Goal: Task Accomplishment & Management: Use online tool/utility

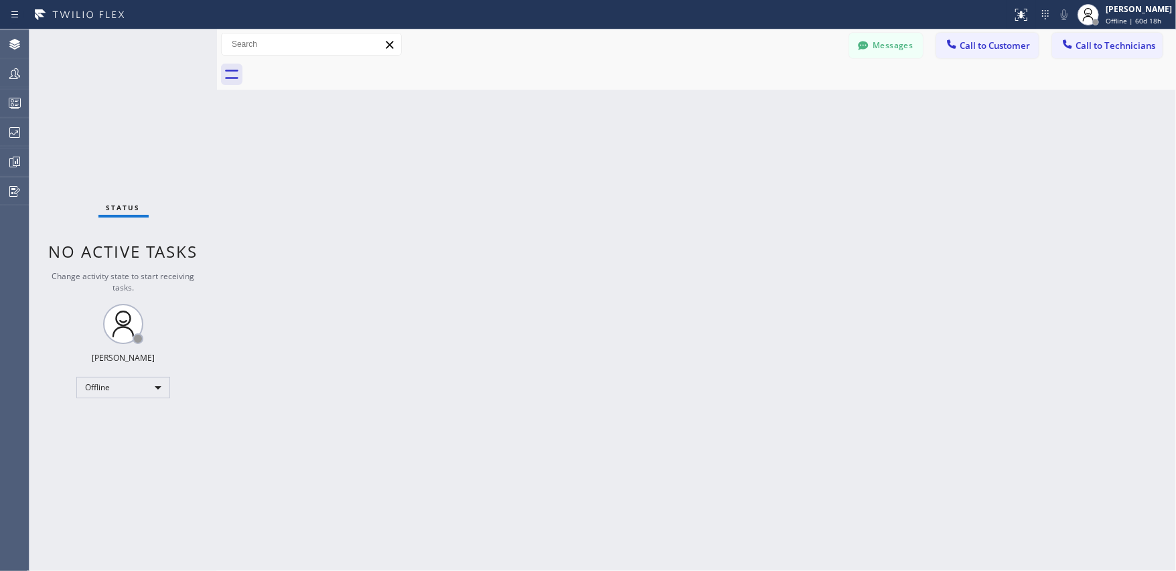
drag, startPoint x: 530, startPoint y: 301, endPoint x: 228, endPoint y: 37, distance: 401.0
click at [522, 281] on div "Back to Dashboard Change Sender ID Customers Technicians Select a contact Outbo…" at bounding box center [696, 300] width 959 height 542
drag, startPoint x: 877, startPoint y: 48, endPoint x: 892, endPoint y: 141, distance: 94.2
click at [877, 48] on button "Messages" at bounding box center [886, 45] width 74 height 25
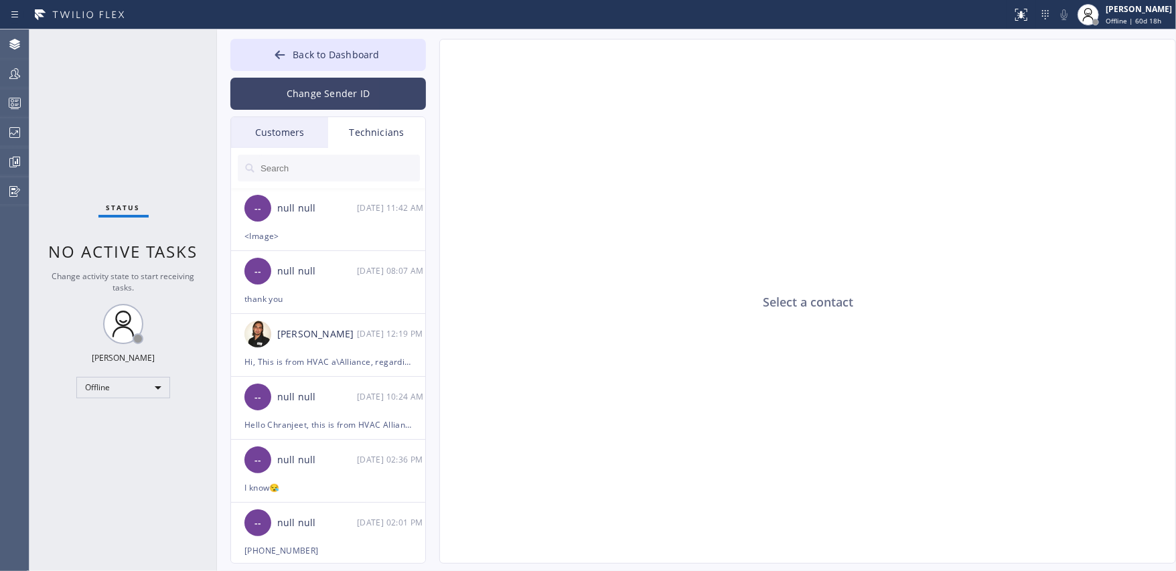
click at [349, 97] on button "Change Sender ID" at bounding box center [327, 94] width 195 height 32
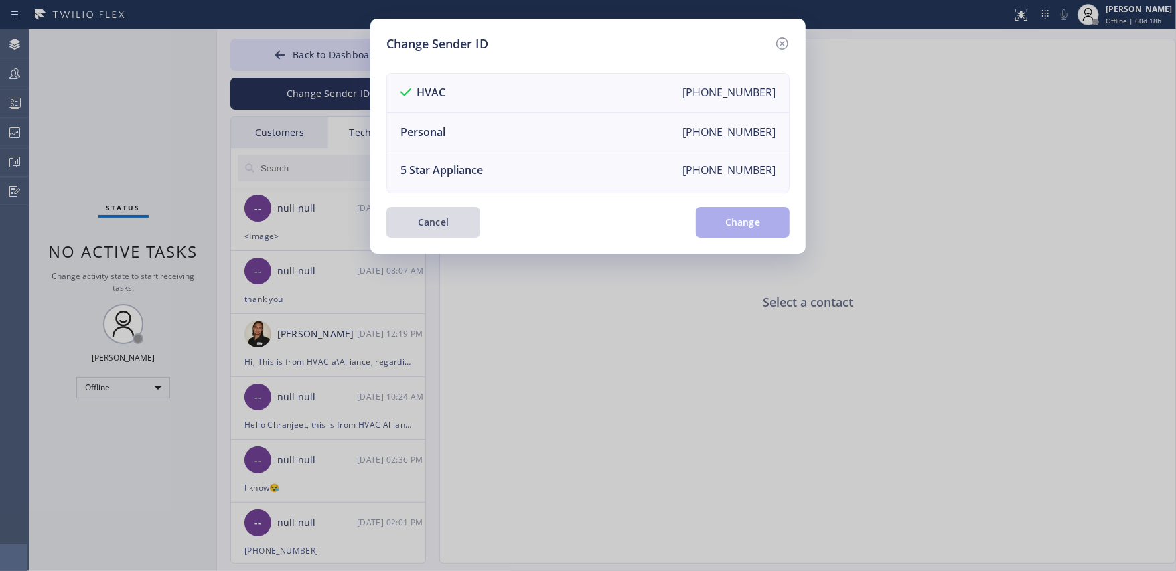
click at [439, 223] on button "Cancel" at bounding box center [433, 222] width 94 height 31
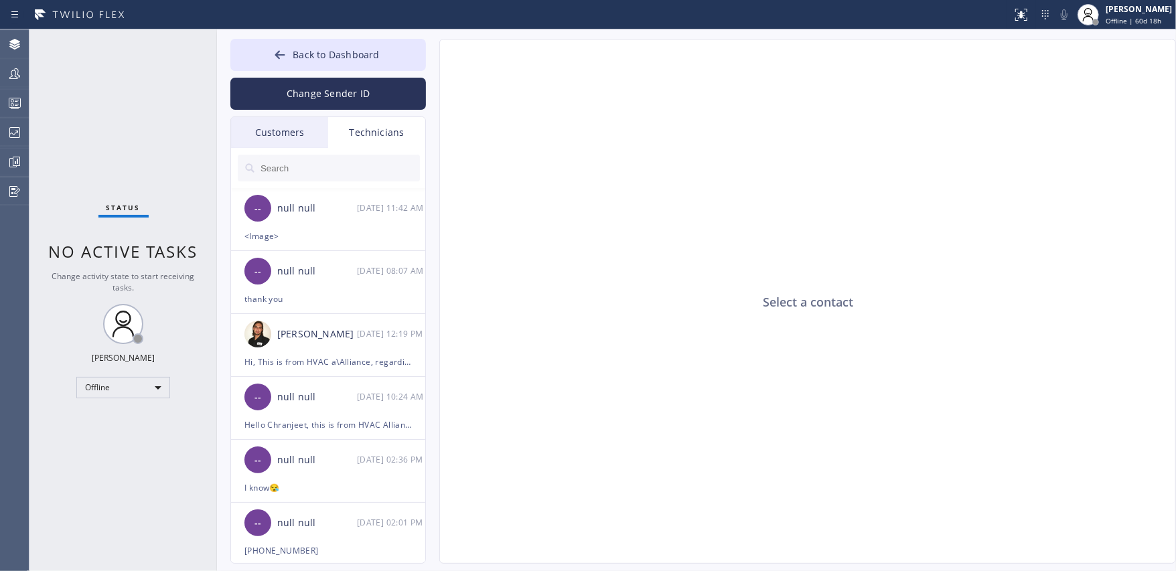
click at [674, 355] on div "Select a contact" at bounding box center [808, 302] width 736 height 525
drag, startPoint x: 626, startPoint y: 287, endPoint x: 586, endPoint y: 257, distance: 49.8
click at [625, 284] on div "Select a contact" at bounding box center [808, 302] width 736 height 525
drag, startPoint x: 796, startPoint y: 226, endPoint x: 889, endPoint y: 115, distance: 144.4
click at [799, 222] on div "Select a contact" at bounding box center [808, 302] width 736 height 525
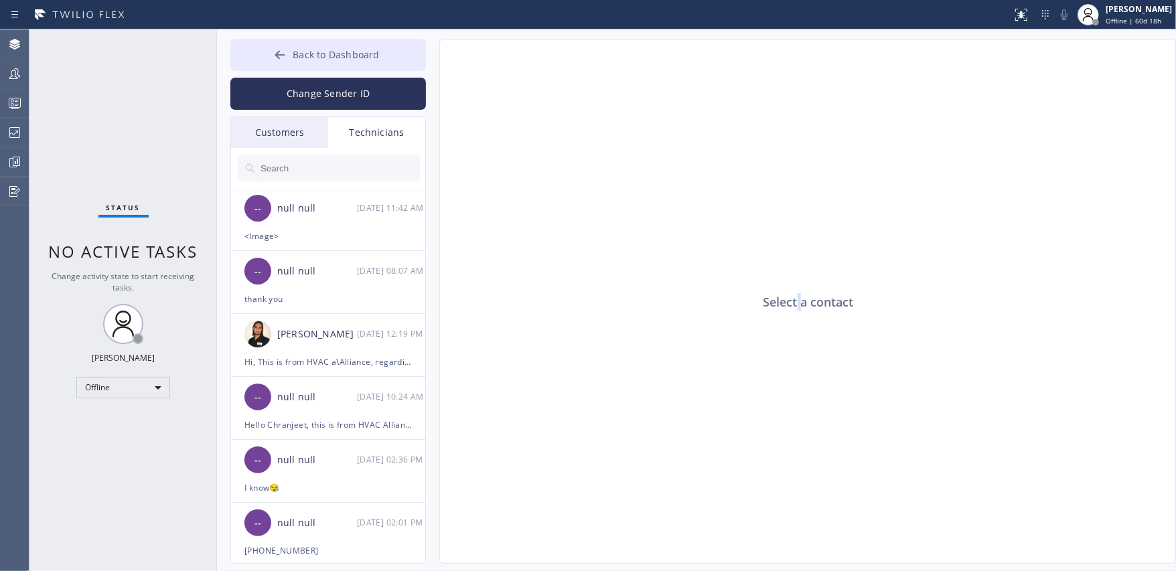
click at [281, 47] on button "Back to Dashboard" at bounding box center [327, 55] width 195 height 32
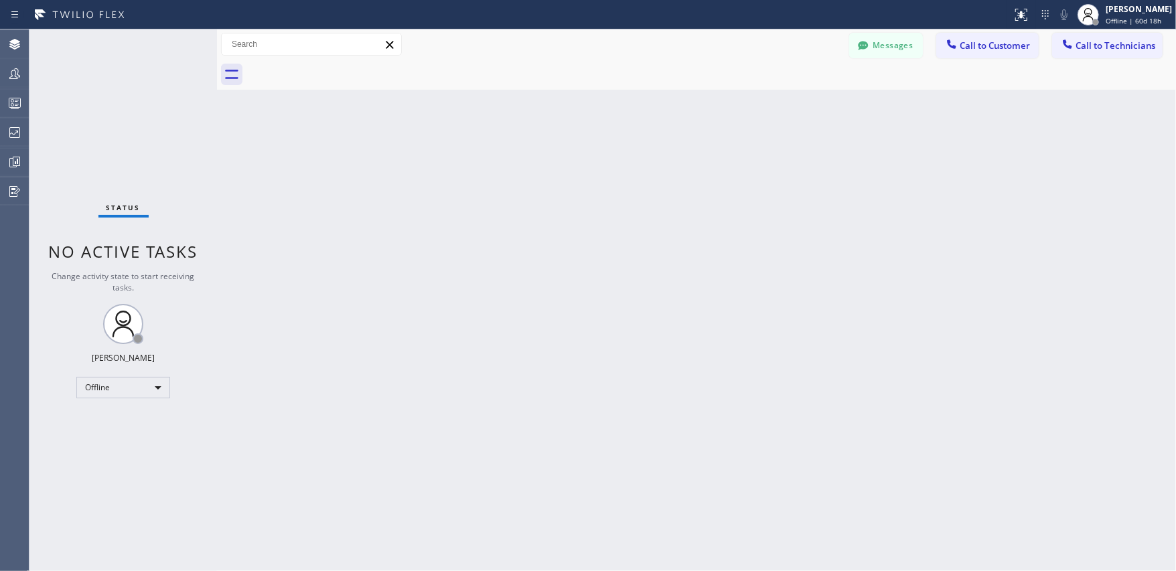
click at [657, 269] on div "Back to Dashboard Change Sender ID Customers Technicians MD [PERSON_NAME] [DATE…" at bounding box center [696, 300] width 959 height 542
click at [1144, 15] on div "[PERSON_NAME]" at bounding box center [1138, 8] width 66 height 11
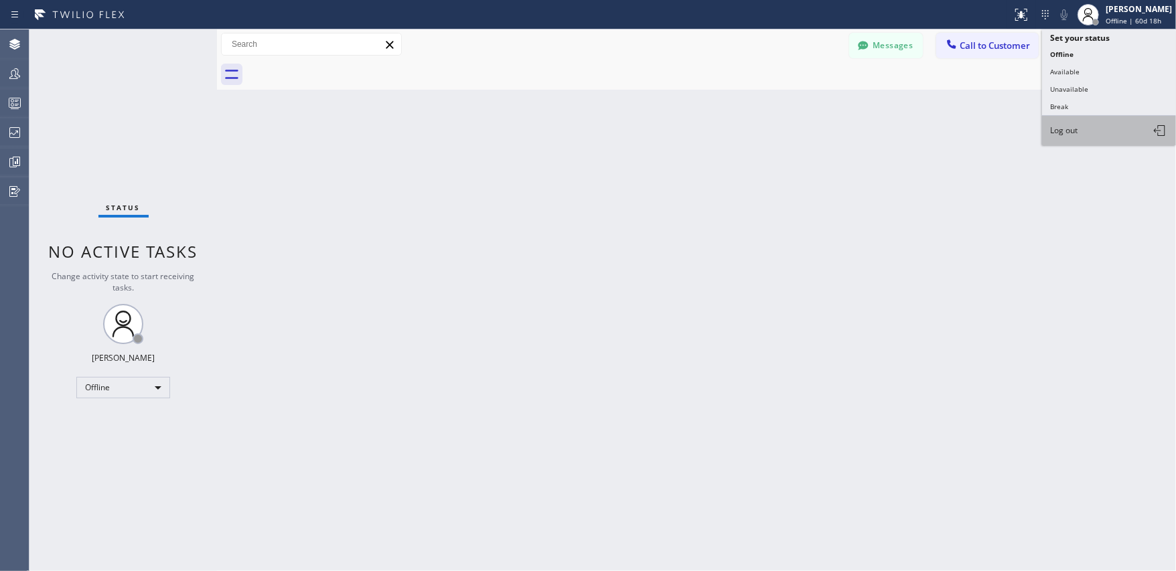
click at [1075, 125] on span "Log out" at bounding box center [1063, 130] width 27 height 11
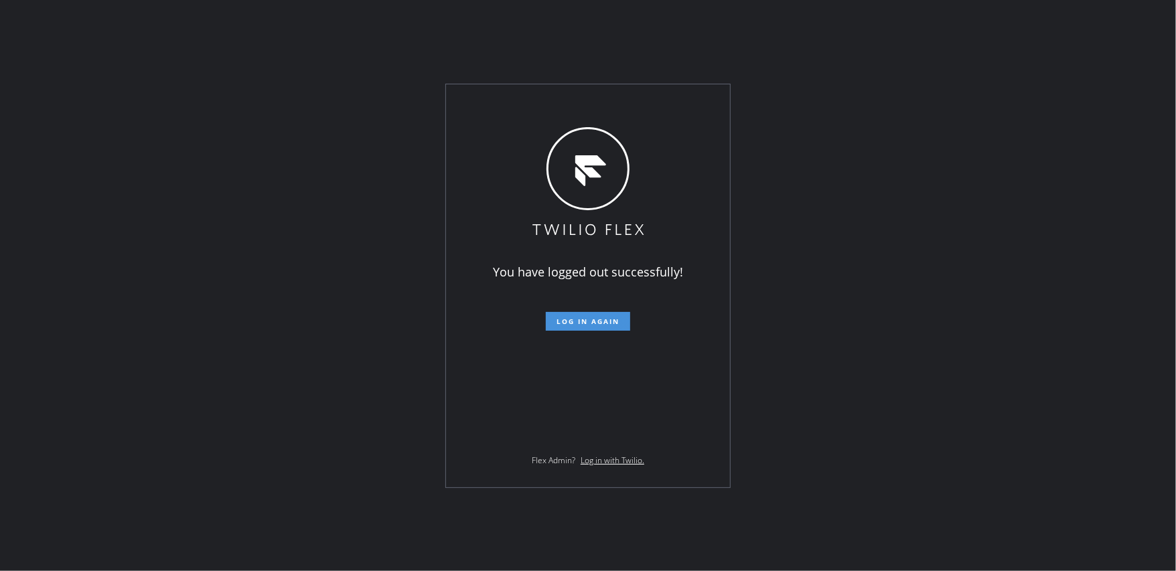
click at [595, 322] on span "Log in again" at bounding box center [587, 321] width 63 height 9
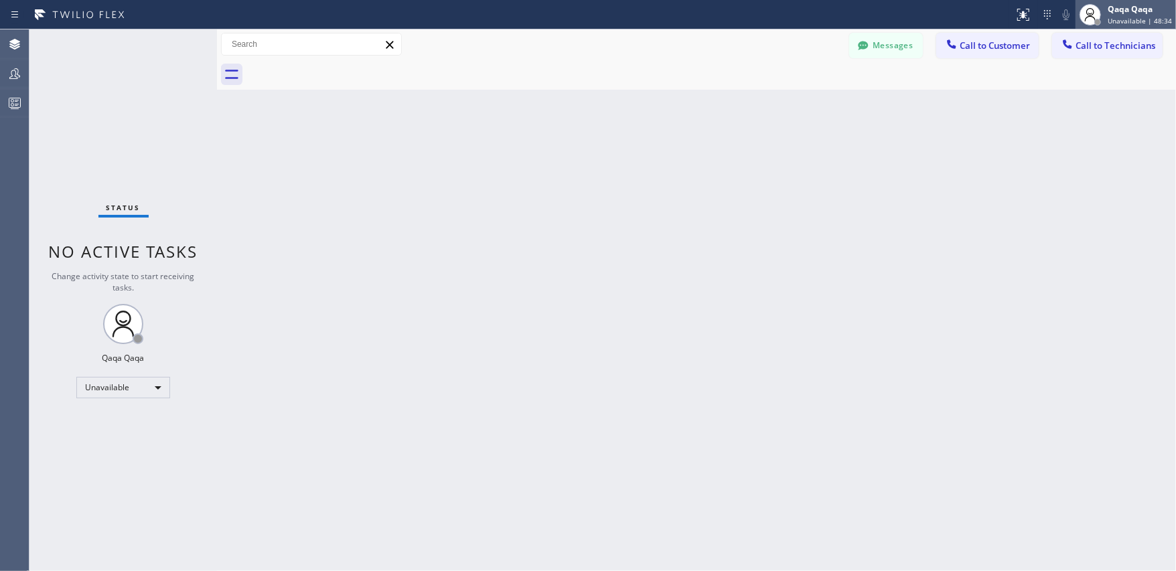
click at [1124, 16] on span "Unavailable | 48:34" at bounding box center [1139, 20] width 64 height 9
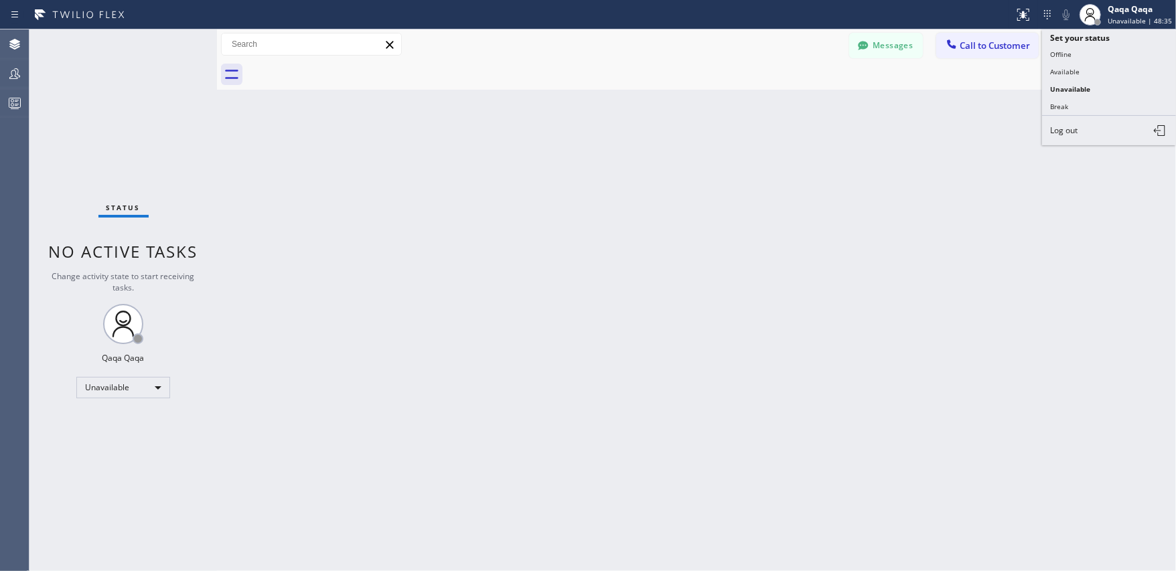
drag, startPoint x: 752, startPoint y: 268, endPoint x: 722, endPoint y: 229, distance: 49.3
click at [753, 265] on div "Back to Dashboard Change Sender ID Customers Technicians MD [PERSON_NAME] [DATE…" at bounding box center [696, 300] width 959 height 542
click at [871, 47] on button "Messages" at bounding box center [886, 45] width 74 height 25
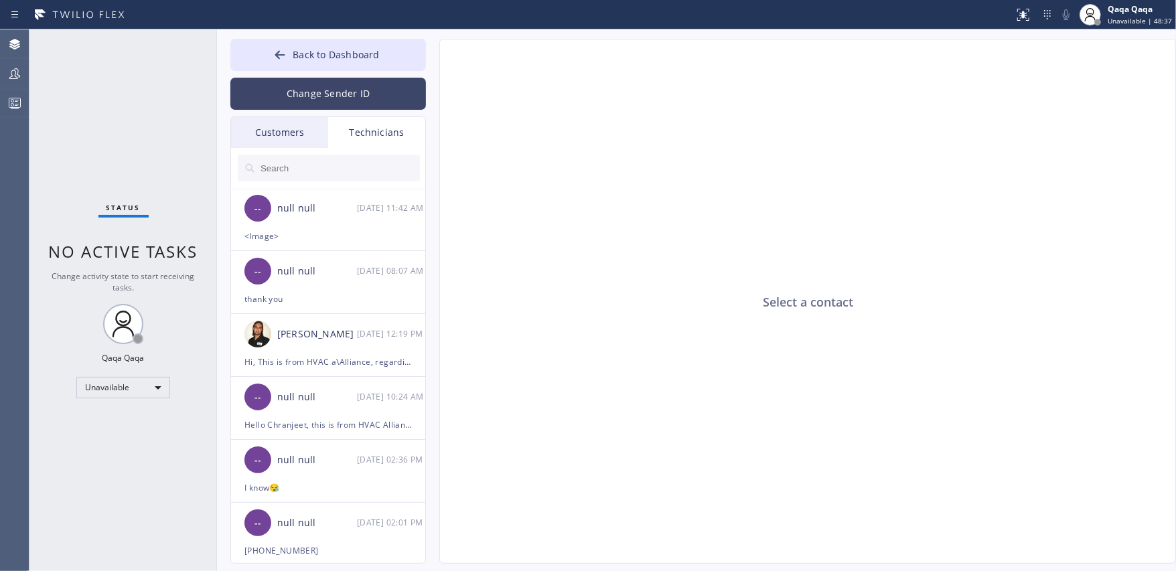
click at [354, 97] on button "Change Sender ID" at bounding box center [327, 94] width 195 height 32
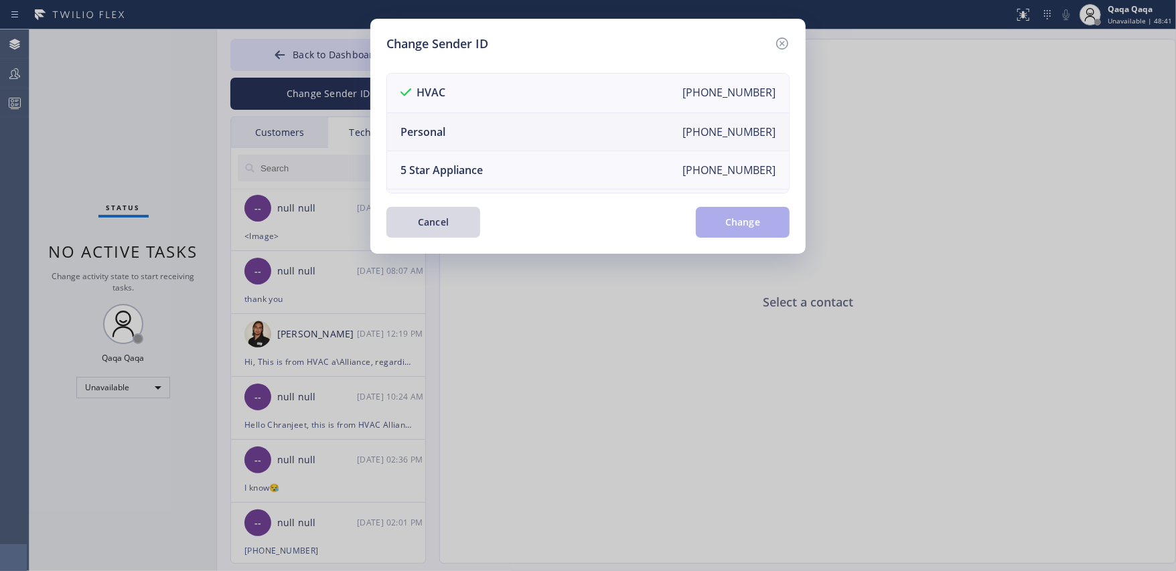
click at [702, 139] on li "Personal +18889849301" at bounding box center [588, 132] width 402 height 38
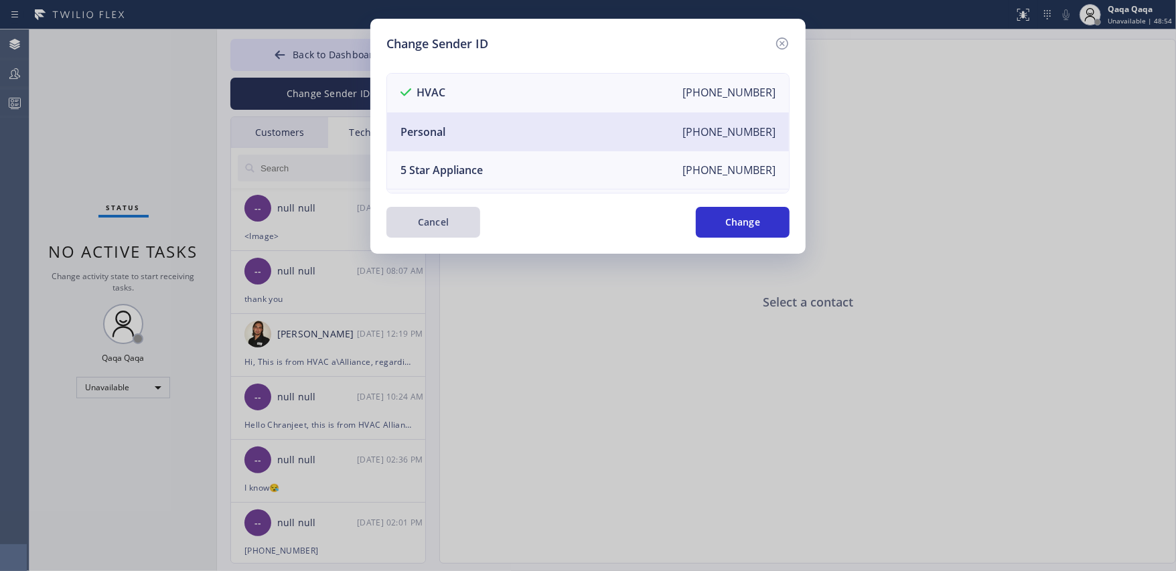
click at [449, 231] on button "Cancel" at bounding box center [433, 222] width 94 height 31
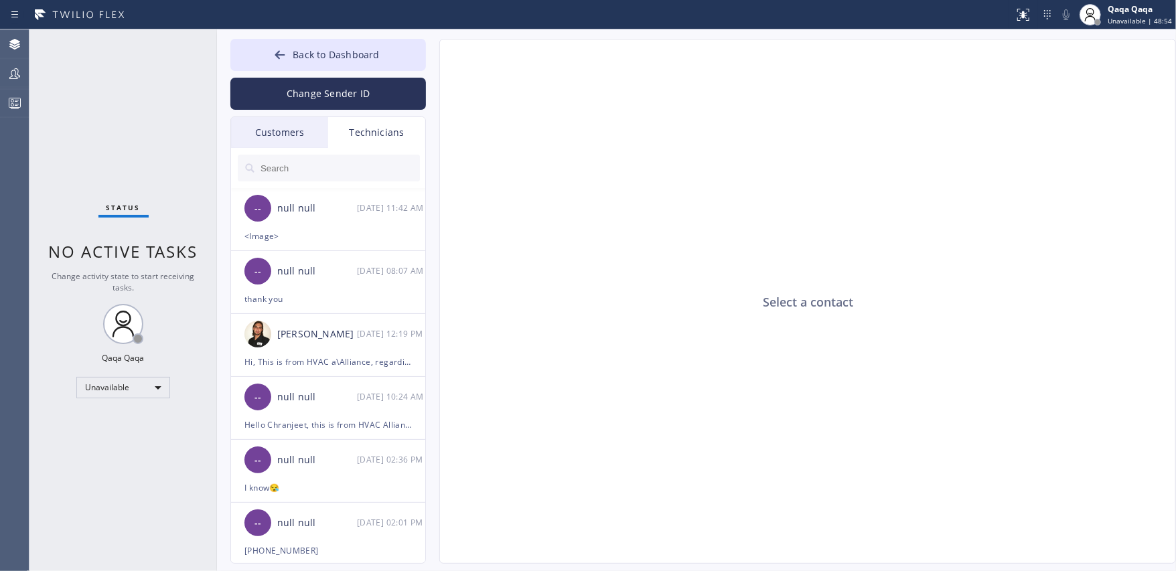
click at [742, 356] on div "Select a contact" at bounding box center [808, 302] width 736 height 525
